Goal: Information Seeking & Learning: Learn about a topic

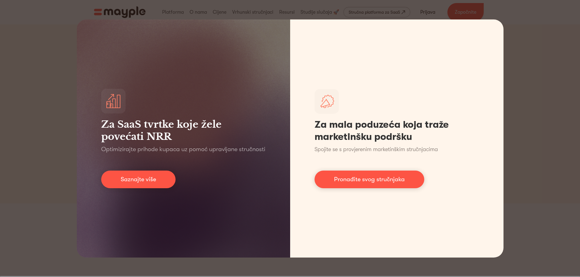
click at [526, 59] on div "Za SaaS tvrtke koje žele povećati NRR Optimizirajte prihode kupaca uz pomoć upr…" at bounding box center [290, 138] width 580 height 277
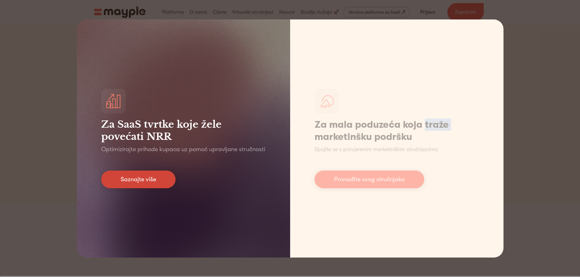
click at [126, 178] on font "Saznajte više" at bounding box center [138, 179] width 35 height 7
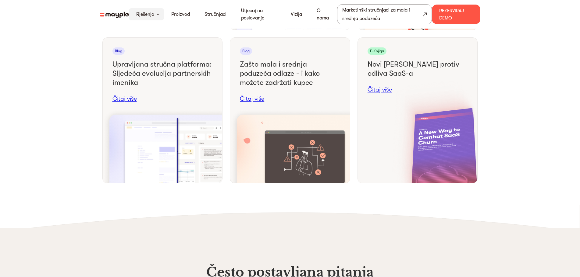
scroll to position [2620, 0]
